Goal: Find contact information: Find contact information

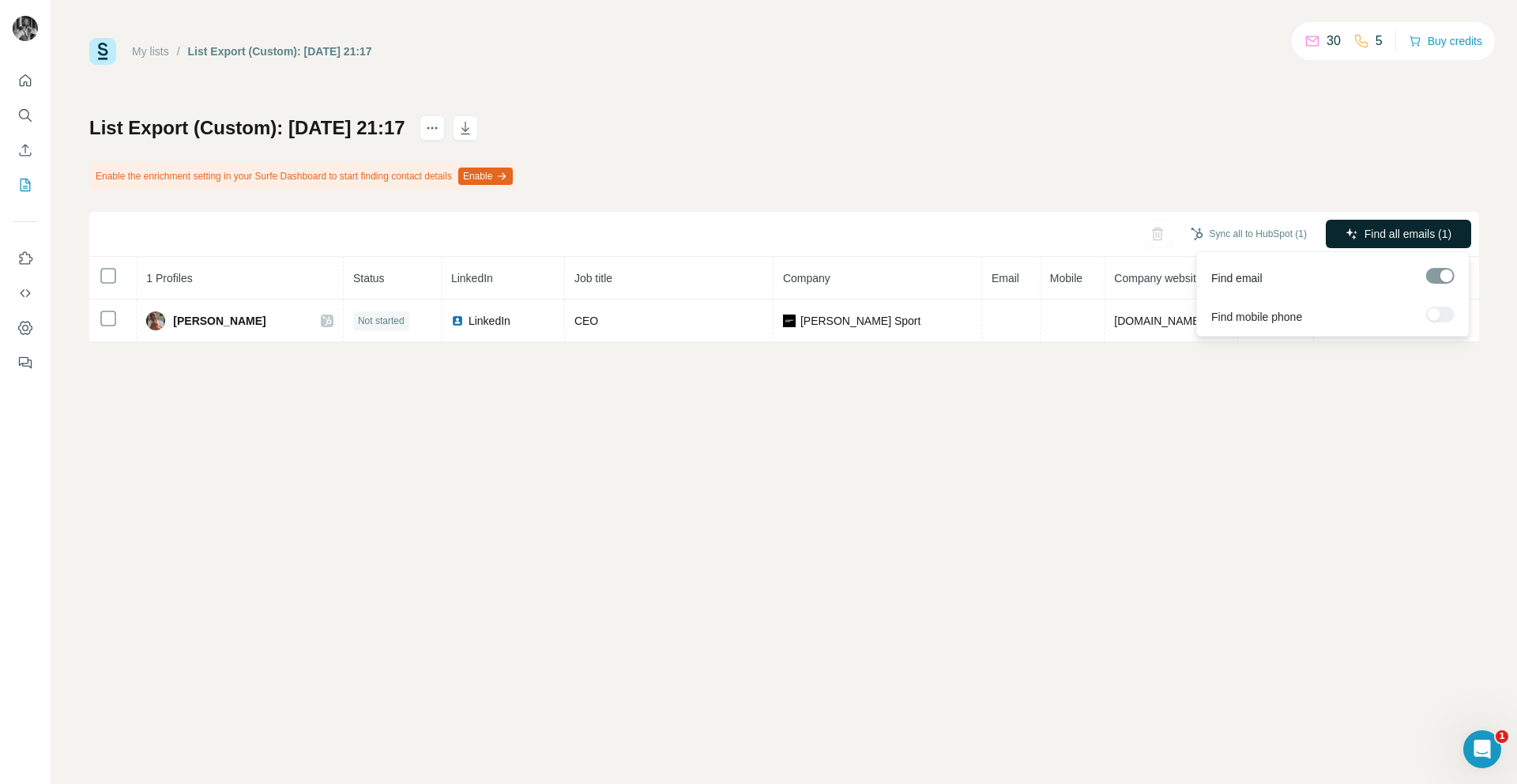
click at [1453, 232] on button "Find all emails (1)" at bounding box center [1398, 233] width 145 height 28
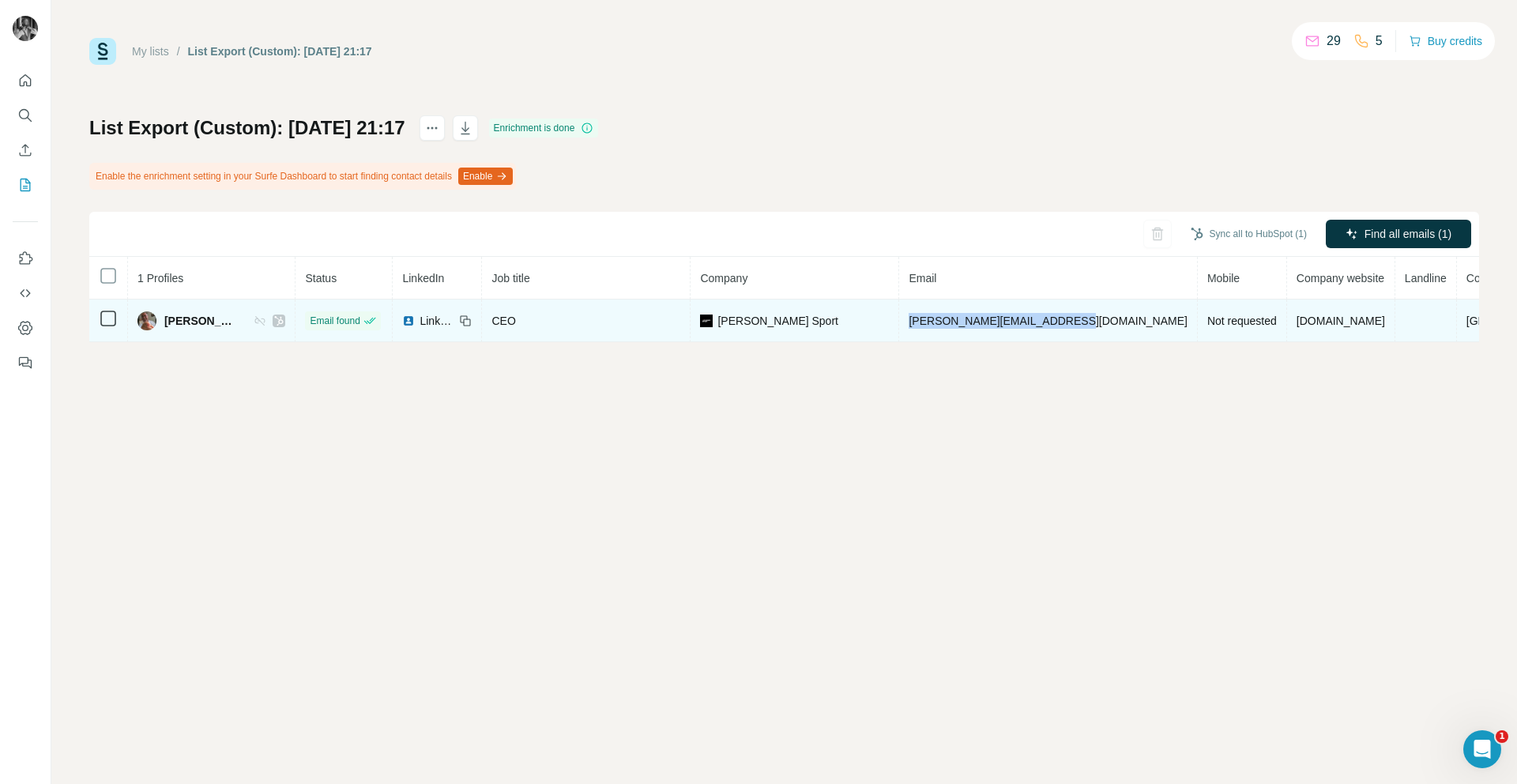
drag, startPoint x: 941, startPoint y: 320, endPoint x: 1097, endPoint y: 316, distance: 156.1
click at [1097, 316] on span "horst_hauer@ochsnersport.ch" at bounding box center [1048, 320] width 278 height 12
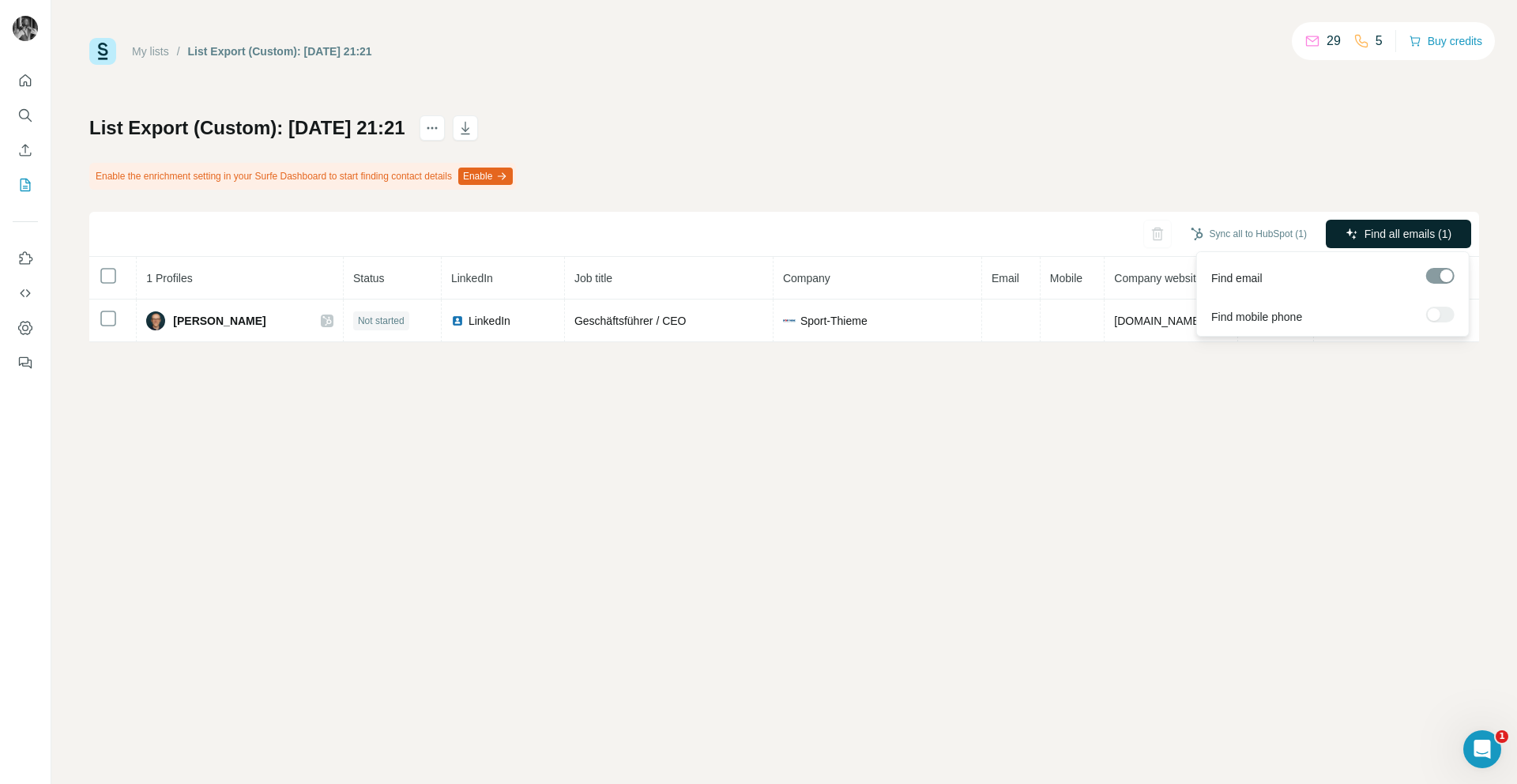
click at [1365, 232] on span "Find all emails (1)" at bounding box center [1408, 233] width 87 height 16
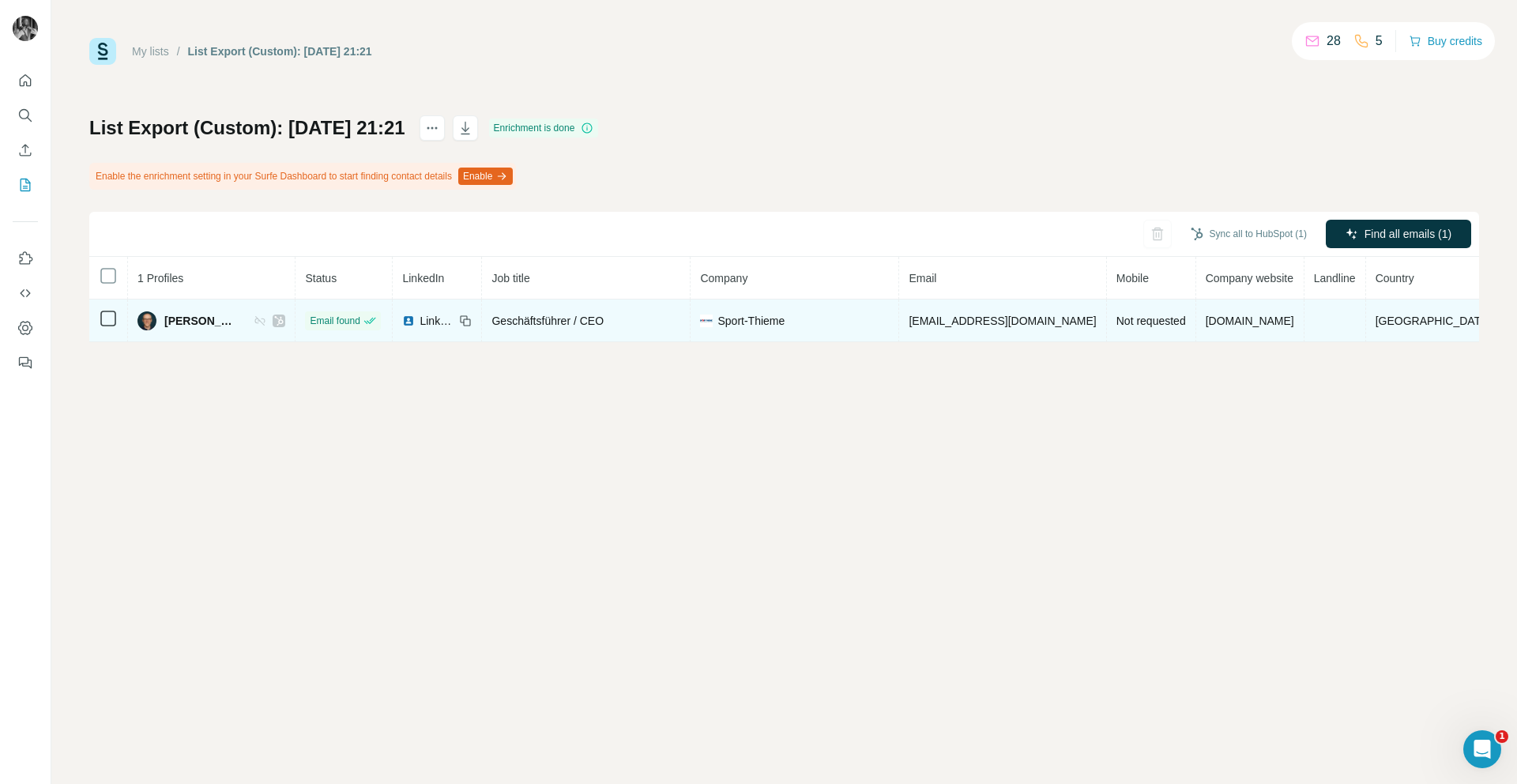
click at [987, 324] on span "hohe@sport-thieme.de" at bounding box center [1003, 320] width 187 height 12
copy span "hohe@sport-thieme.de"
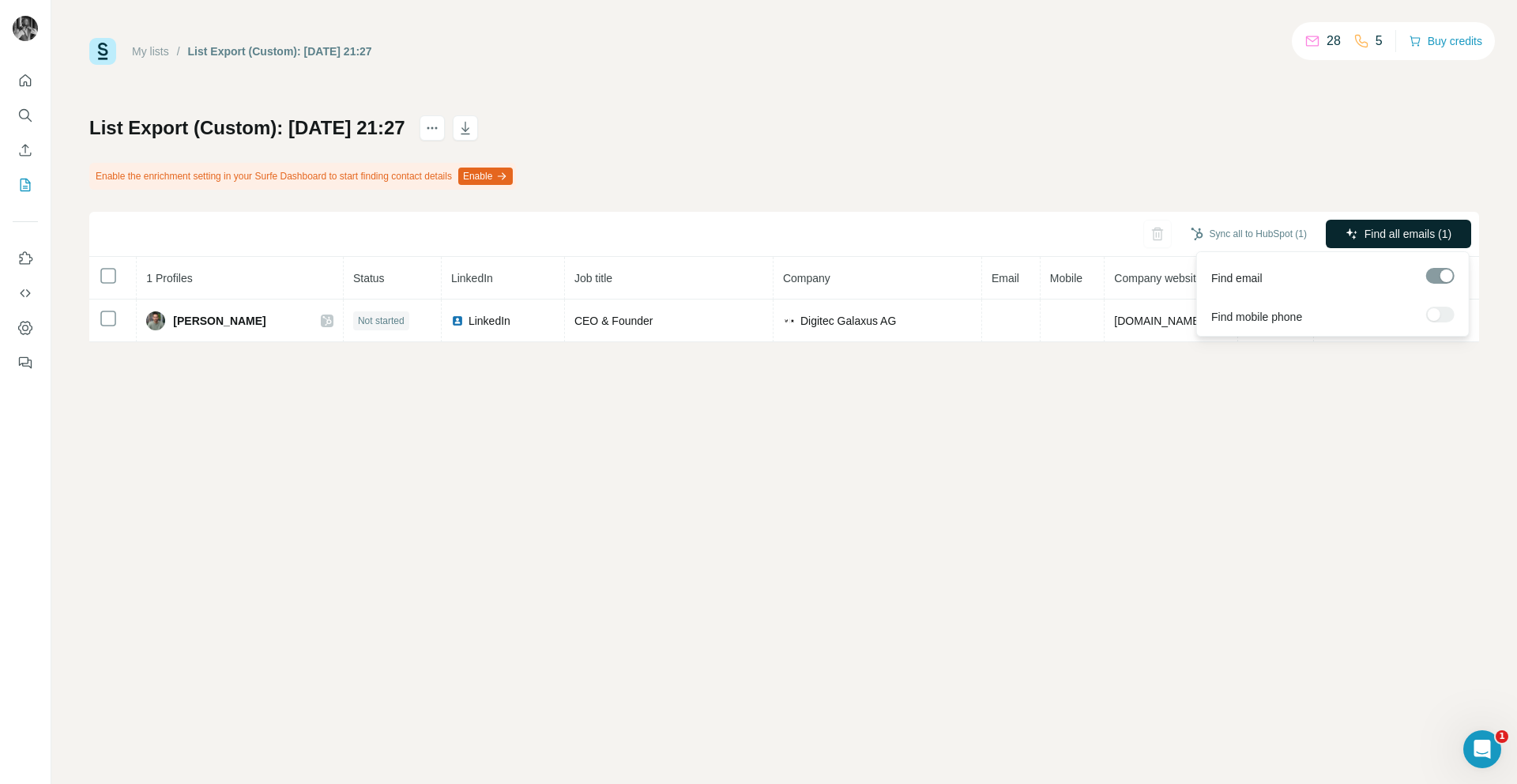
click at [1404, 234] on span "Find all emails (1)" at bounding box center [1408, 233] width 87 height 16
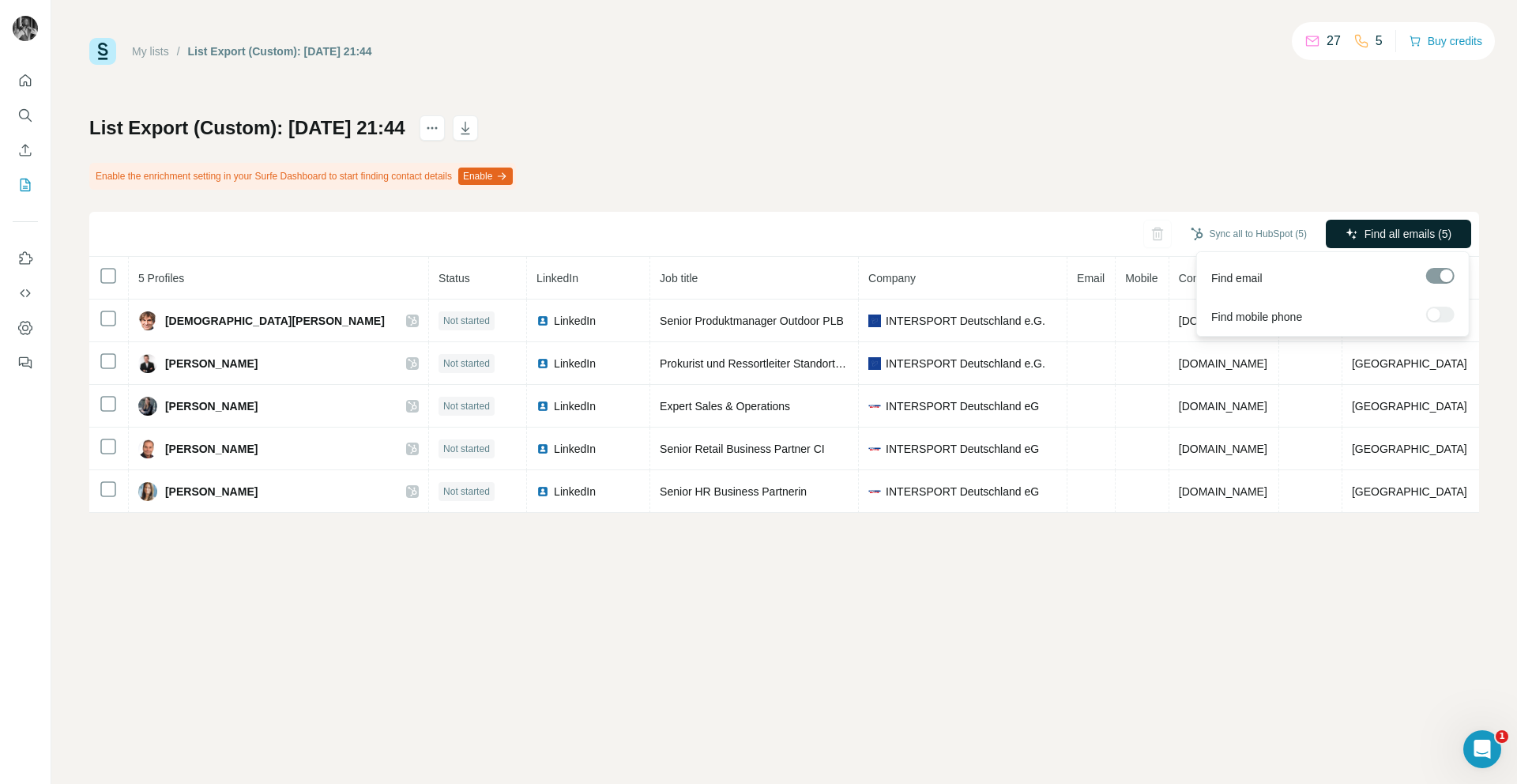
click at [1399, 241] on span "Find all emails (5)" at bounding box center [1408, 233] width 87 height 16
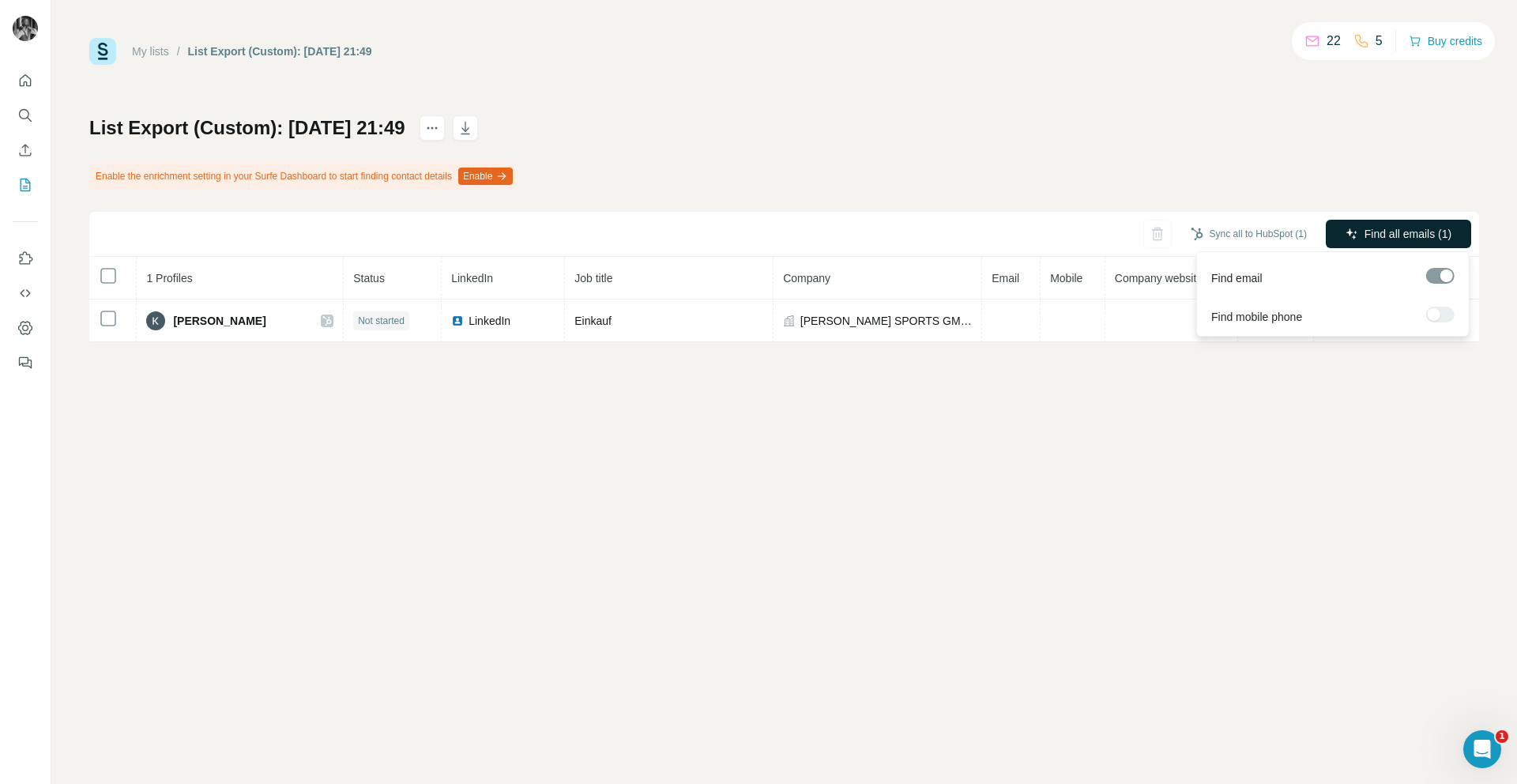
click at [1399, 241] on span "Find all emails (1)" at bounding box center [1408, 233] width 87 height 16
click at [1409, 243] on button "Find all emails (1)" at bounding box center [1398, 233] width 145 height 28
click at [1355, 234] on icon "button" at bounding box center [1351, 233] width 12 height 12
